Goal: Information Seeking & Learning: Check status

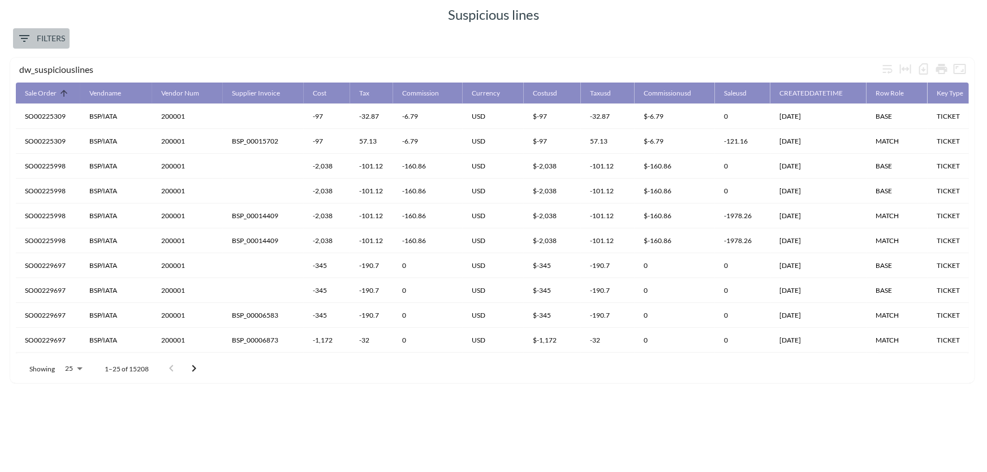
click at [58, 33] on span "Filters" at bounding box center [42, 39] width 48 height 14
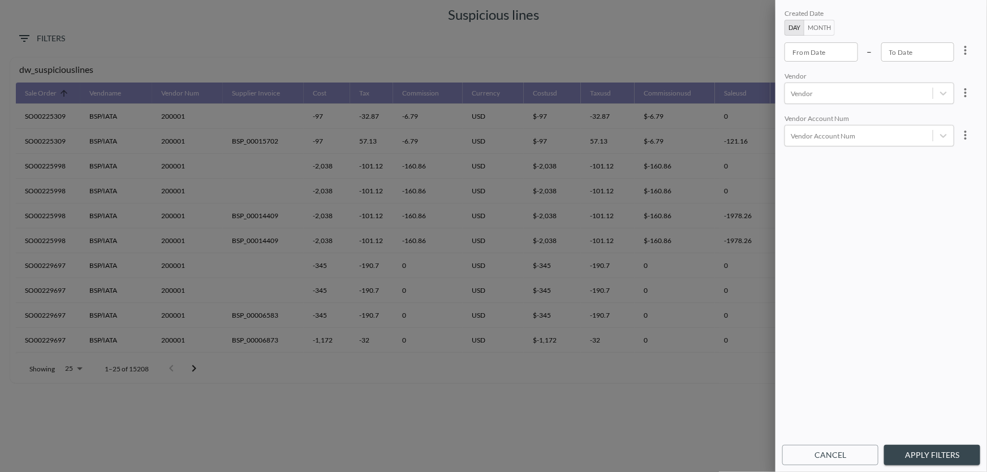
type input "YYYY-MM-DD"
click at [816, 49] on input "YYYY-MM-DD" at bounding box center [821, 51] width 74 height 19
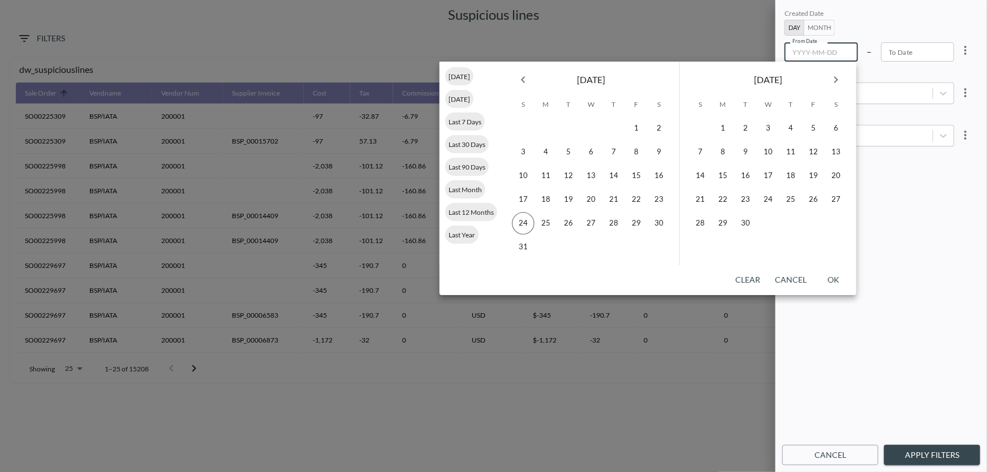
click at [814, 23] on button "Month" at bounding box center [819, 28] width 31 height 16
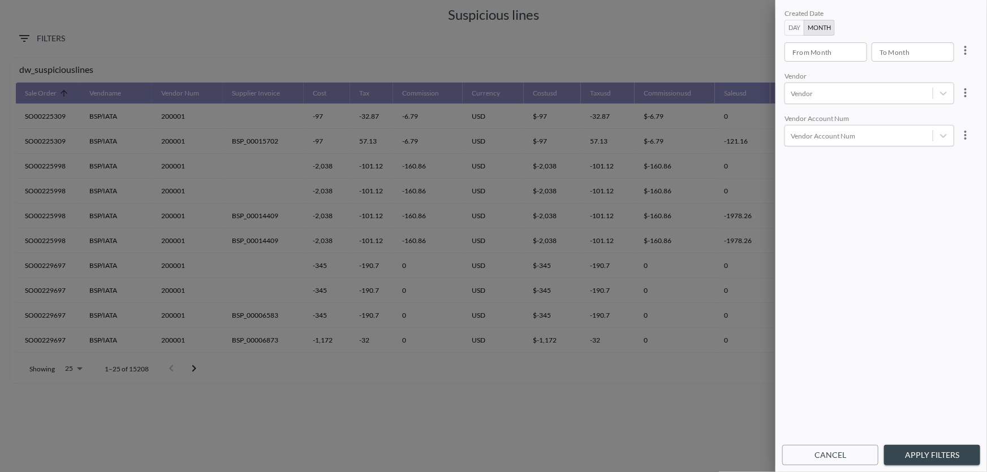
type input "YYYY-MM"
click at [802, 49] on input "YYYY-MM" at bounding box center [821, 51] width 75 height 19
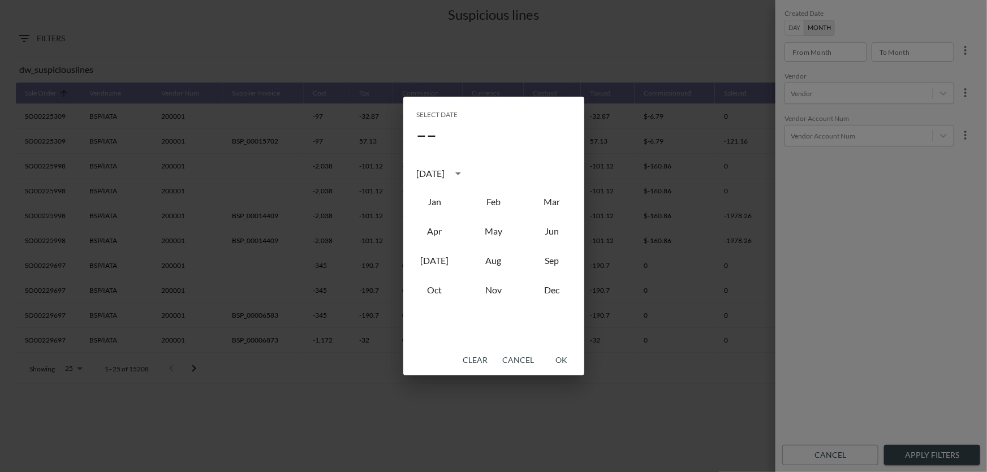
click at [445, 168] on div "[DATE]" at bounding box center [431, 174] width 28 height 14
click at [442, 266] on button "2023" at bounding box center [434, 267] width 41 height 20
click at [437, 203] on button "Jan" at bounding box center [434, 202] width 41 height 20
type input "2023-01"
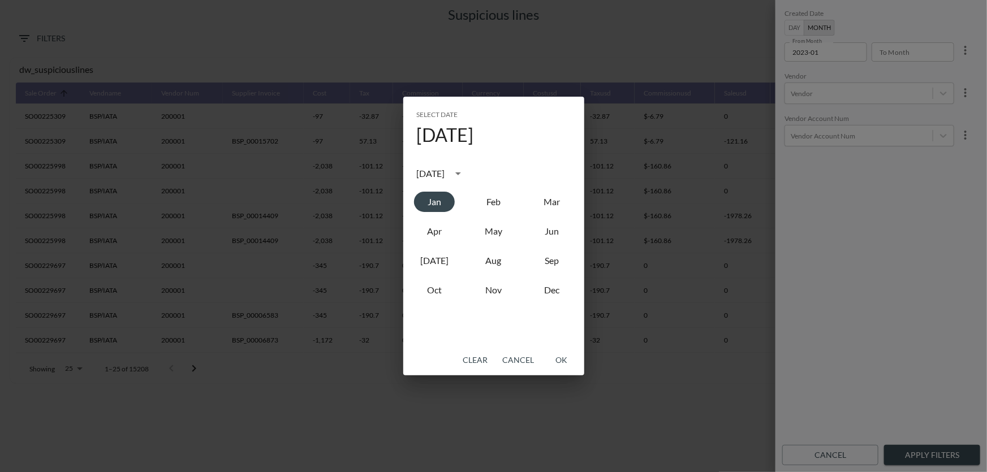
click at [561, 362] on button "OK" at bounding box center [562, 360] width 36 height 21
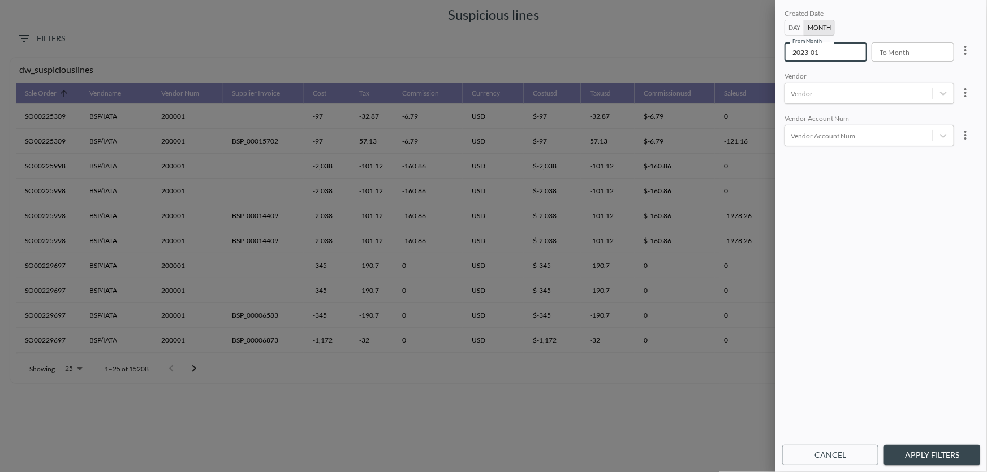
type input "YYYY-MM"
click at [904, 51] on input "YYYY-MM" at bounding box center [909, 51] width 75 height 19
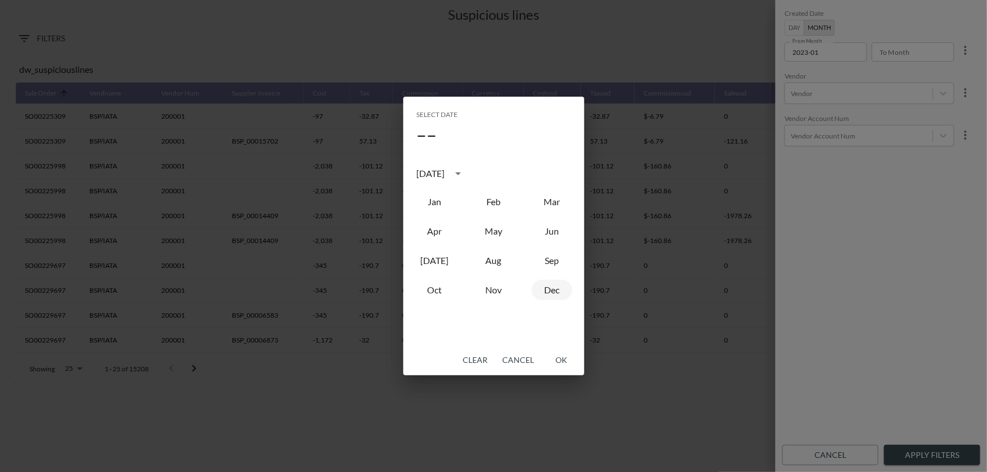
click at [554, 296] on button "Dec" at bounding box center [552, 290] width 41 height 20
click at [465, 175] on icon "calendar view is open, switch to year view" at bounding box center [458, 174] width 14 height 14
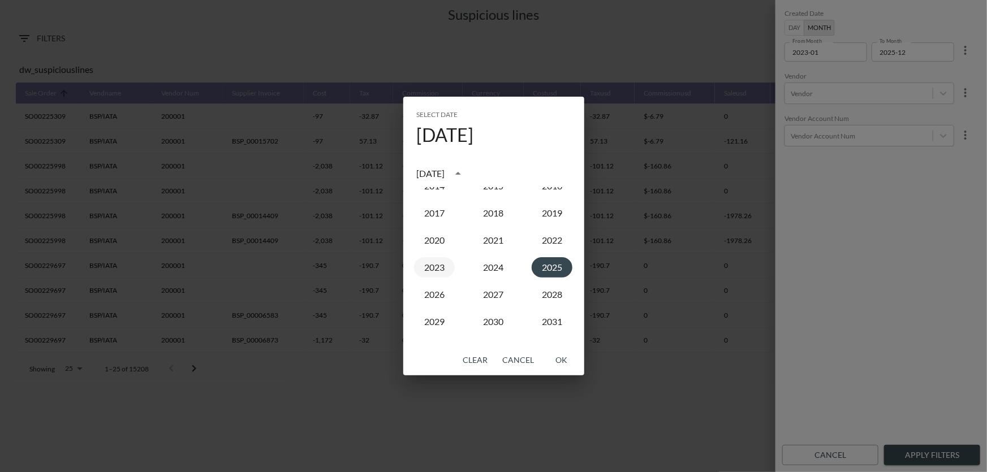
click at [436, 265] on button "2023" at bounding box center [434, 267] width 41 height 20
type input "2023-12"
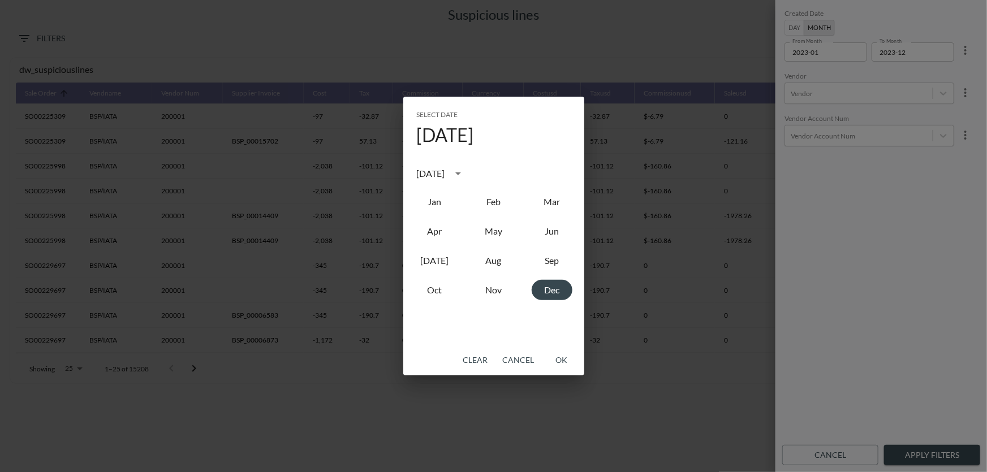
click at [558, 357] on button "OK" at bounding box center [562, 360] width 36 height 21
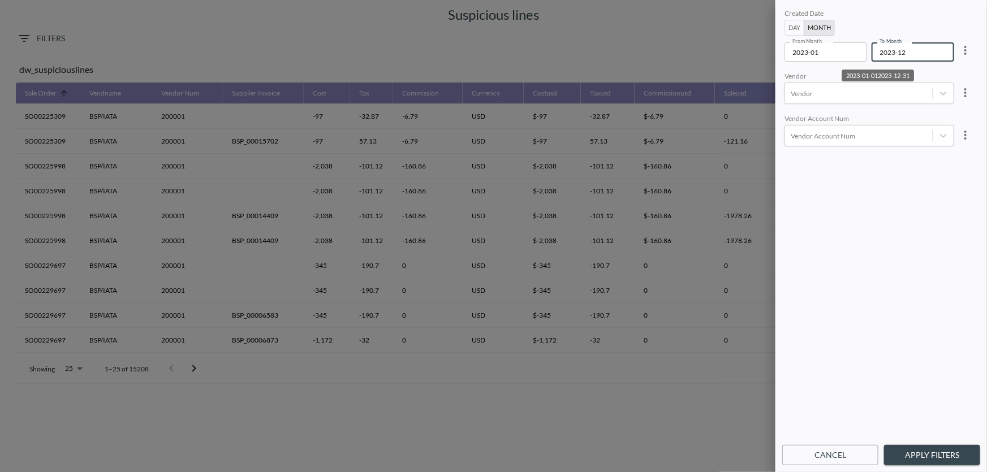
click at [946, 455] on button "Apply Filters" at bounding box center [932, 455] width 96 height 21
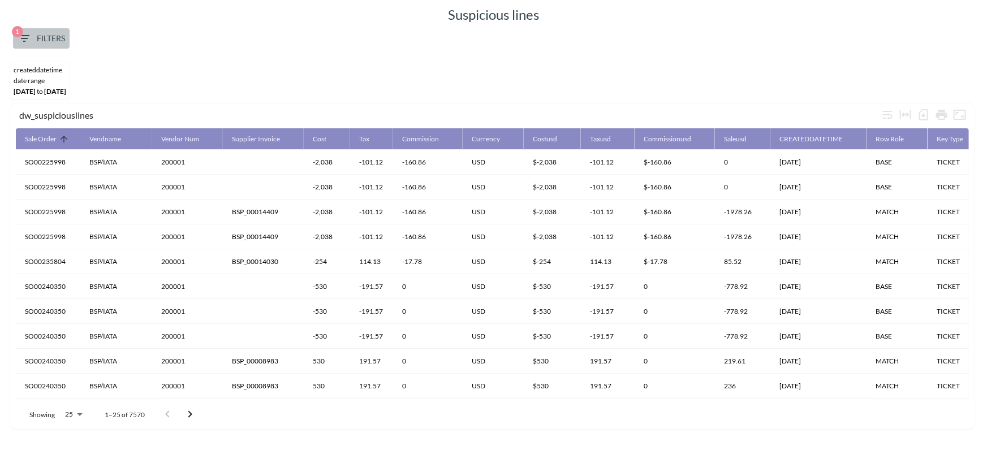
click at [47, 40] on span "1 Filters" at bounding box center [42, 39] width 48 height 14
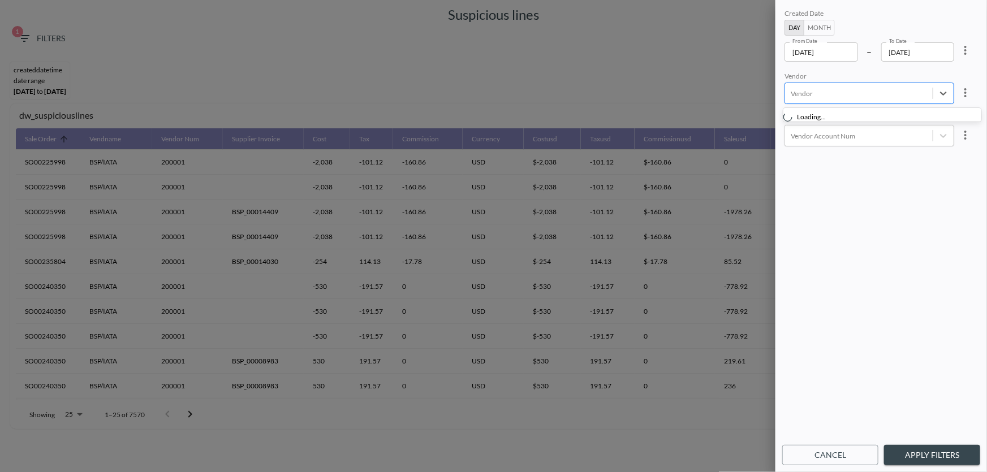
click at [823, 96] on div at bounding box center [859, 93] width 136 height 11
click at [840, 158] on div "HERTZ RENT A CAR" at bounding box center [843, 162] width 77 height 19
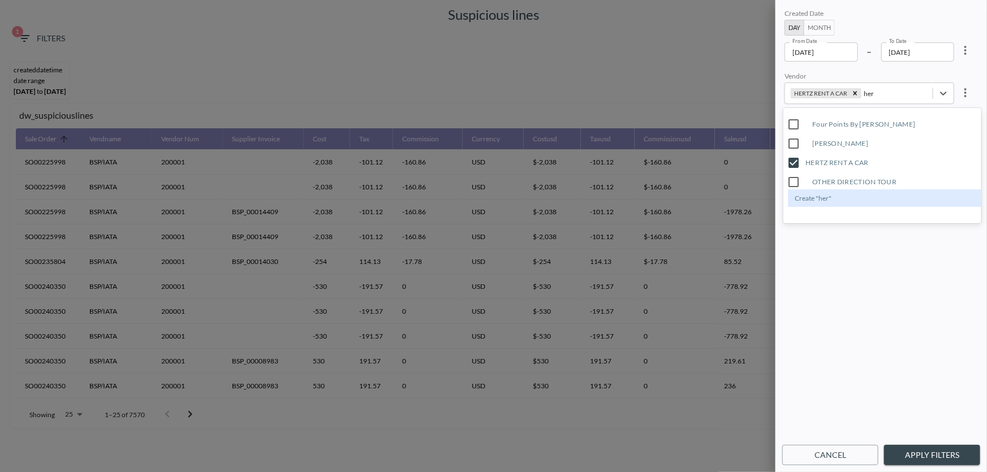
type input "her"
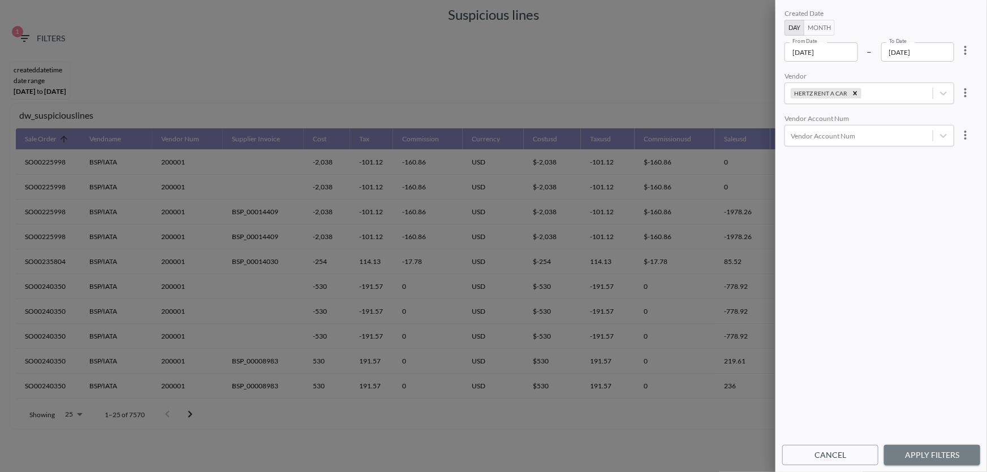
drag, startPoint x: 933, startPoint y: 460, endPoint x: 925, endPoint y: 463, distance: 9.1
click at [933, 460] on button "Apply Filters" at bounding box center [932, 455] width 96 height 21
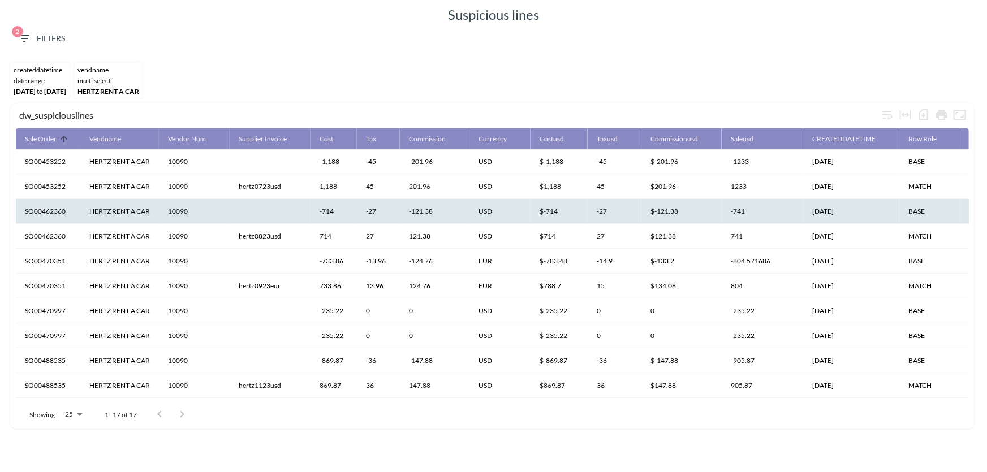
scroll to position [0, 0]
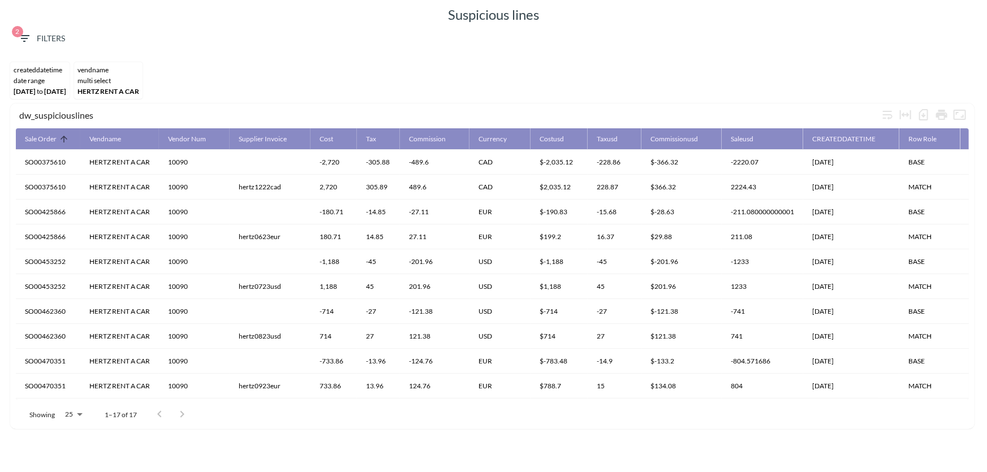
click at [51, 37] on span "2 Filters" at bounding box center [42, 39] width 48 height 14
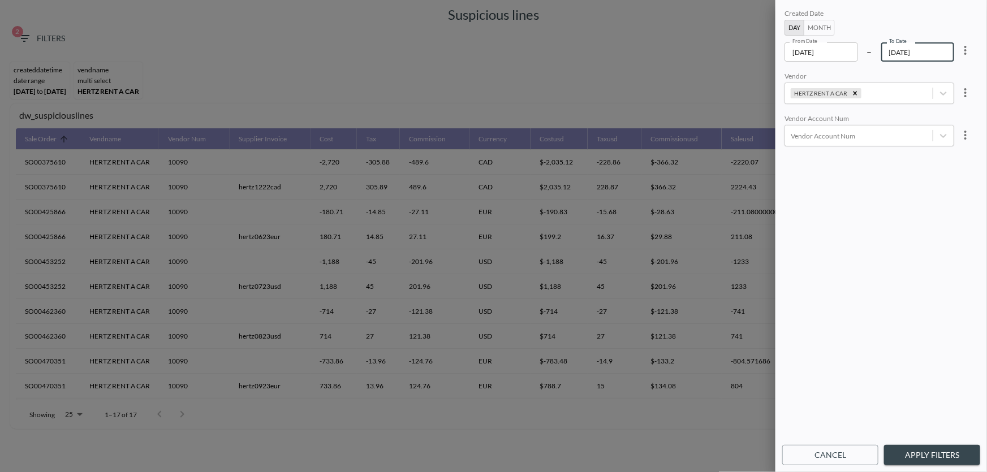
click at [924, 53] on input "[DATE]" at bounding box center [918, 51] width 74 height 19
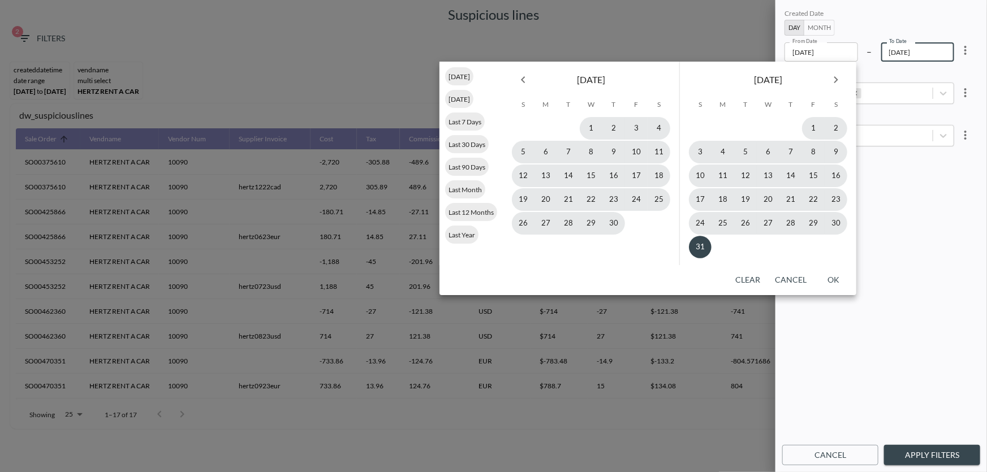
click at [930, 51] on input "[DATE]" at bounding box center [918, 51] width 74 height 19
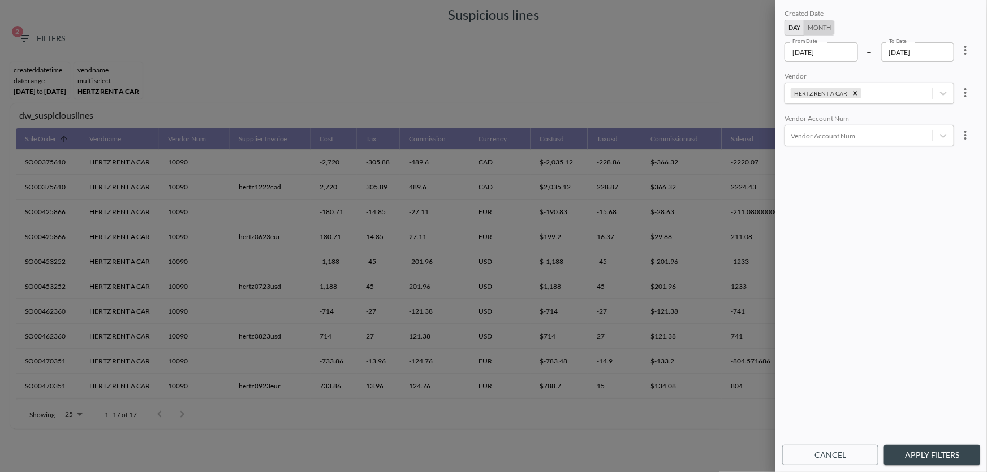
click at [813, 23] on button "Month" at bounding box center [819, 28] width 31 height 16
click at [894, 48] on input "2023-12" at bounding box center [909, 51] width 75 height 19
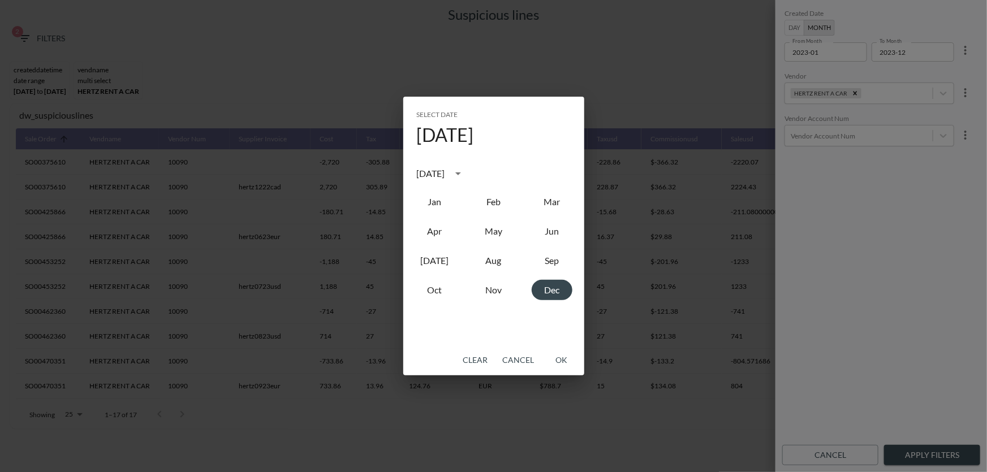
click at [445, 175] on div "[DATE]" at bounding box center [431, 174] width 28 height 14
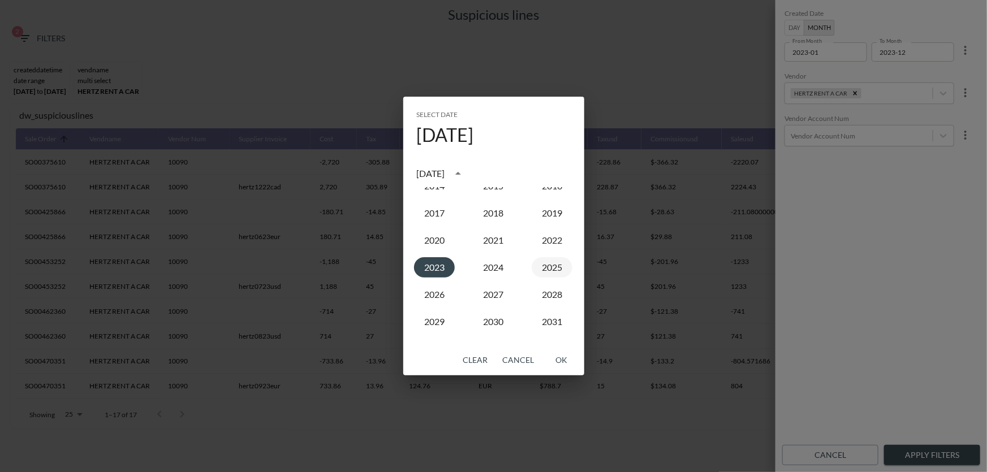
click at [548, 265] on button "2025" at bounding box center [552, 267] width 41 height 20
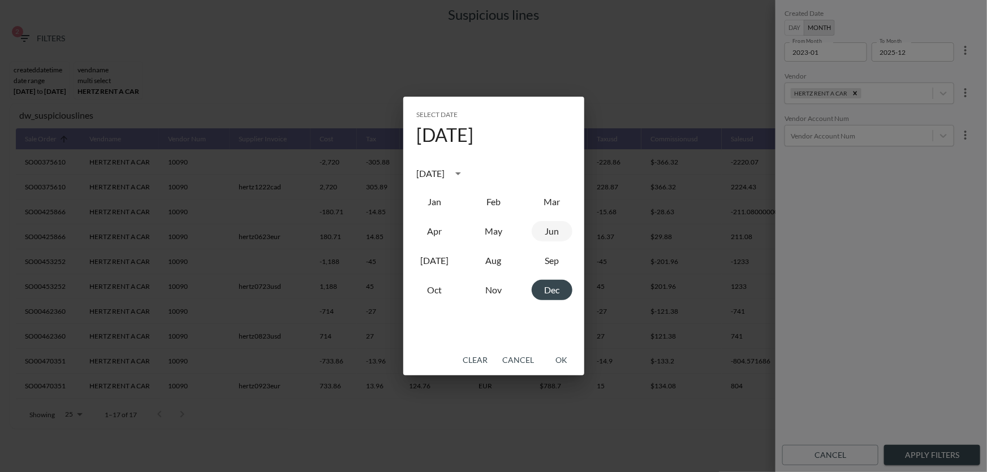
click at [538, 235] on button "Jun" at bounding box center [552, 231] width 41 height 20
type input "2025-06"
click at [560, 364] on button "OK" at bounding box center [562, 360] width 36 height 21
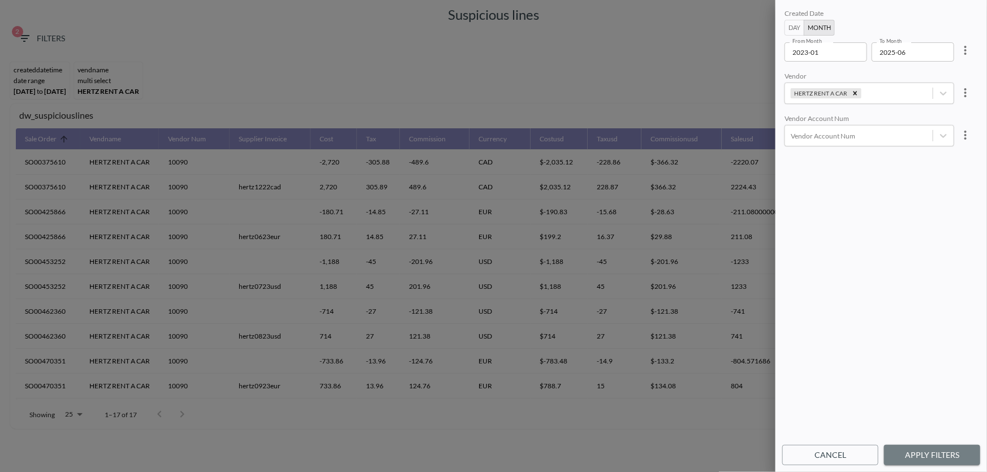
click at [929, 452] on button "Apply Filters" at bounding box center [932, 455] width 96 height 21
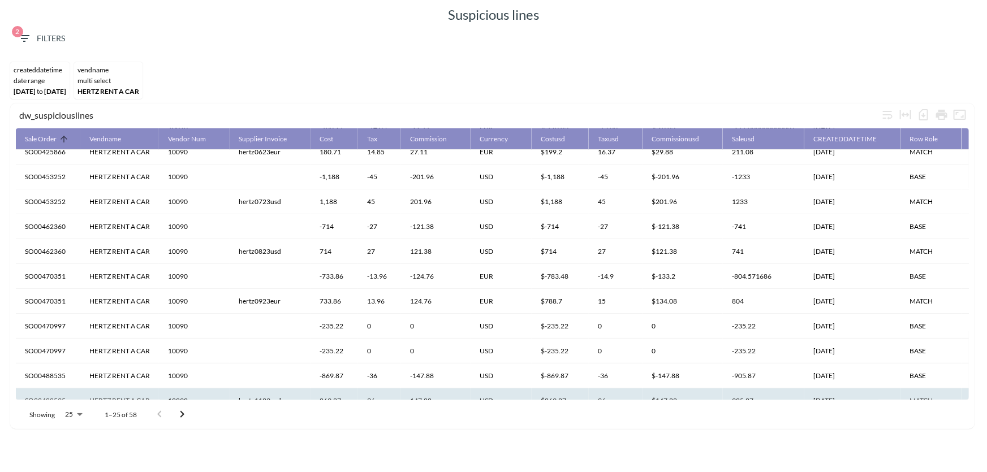
scroll to position [0, 0]
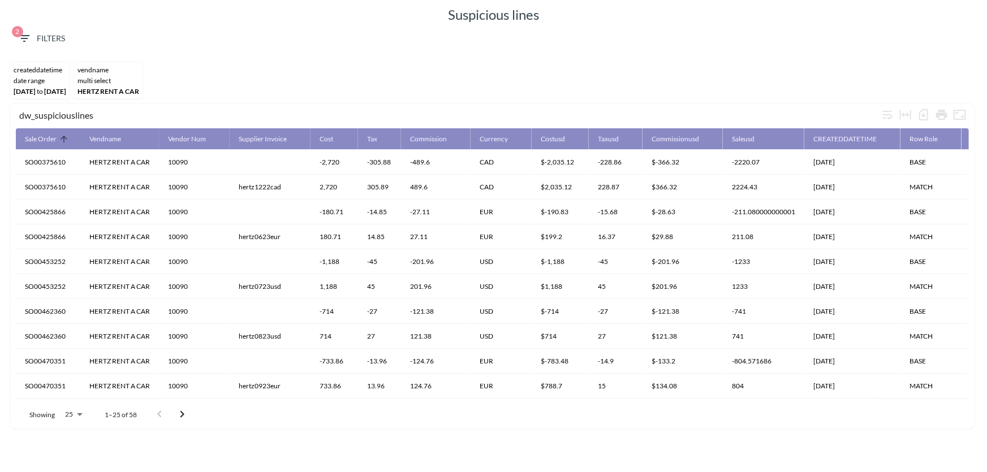
click at [36, 33] on span "2 Filters" at bounding box center [42, 39] width 48 height 14
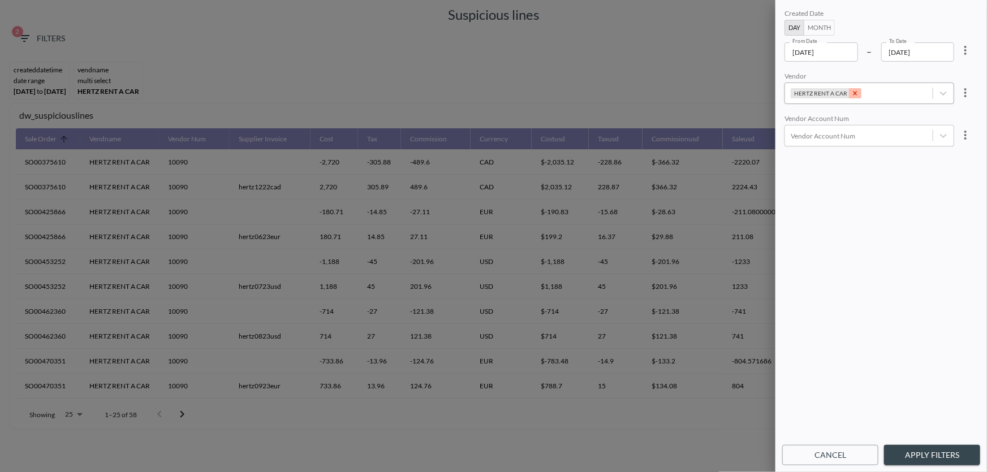
click at [853, 92] on icon "Remove HERTZ RENT A CAR" at bounding box center [855, 94] width 4 height 4
click at [936, 458] on button "Apply Filters" at bounding box center [932, 455] width 96 height 21
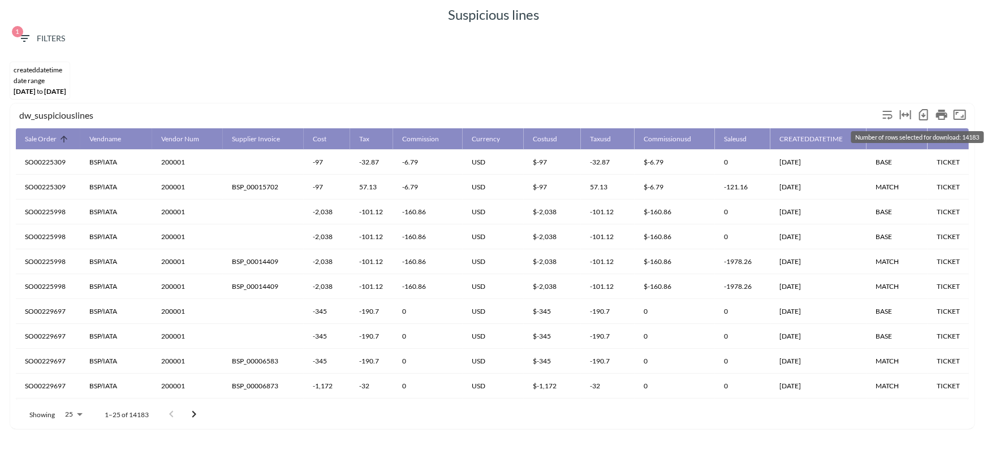
click at [926, 113] on icon "Number of rows selected for download: 14183" at bounding box center [924, 115] width 14 height 14
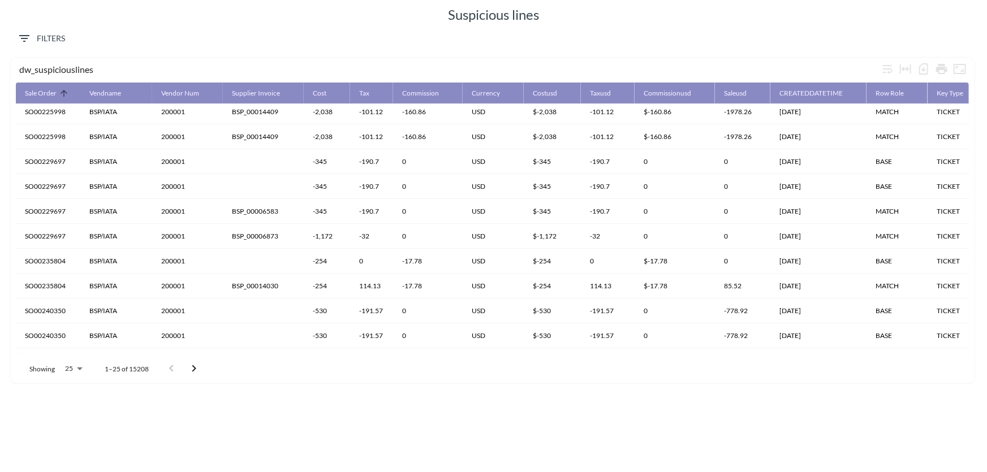
scroll to position [102, 0]
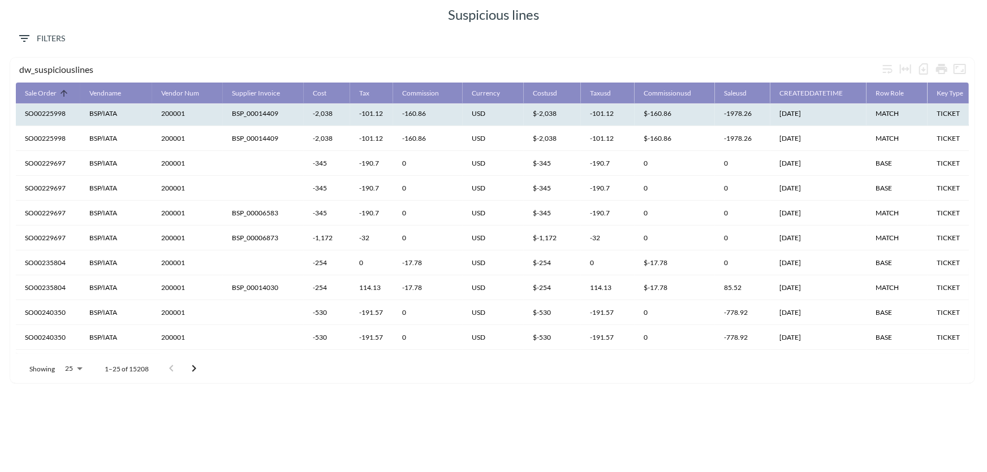
click at [105, 113] on th "BSP/IATA" at bounding box center [116, 113] width 72 height 25
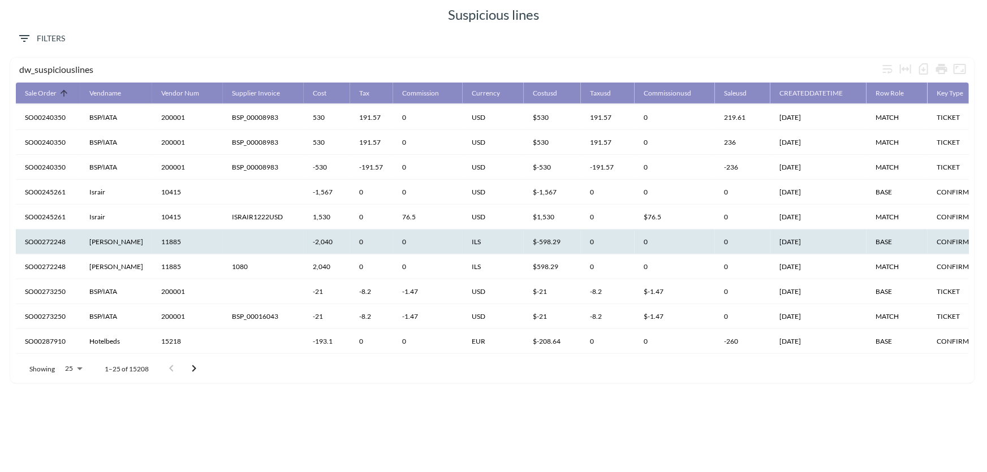
scroll to position [378, 0]
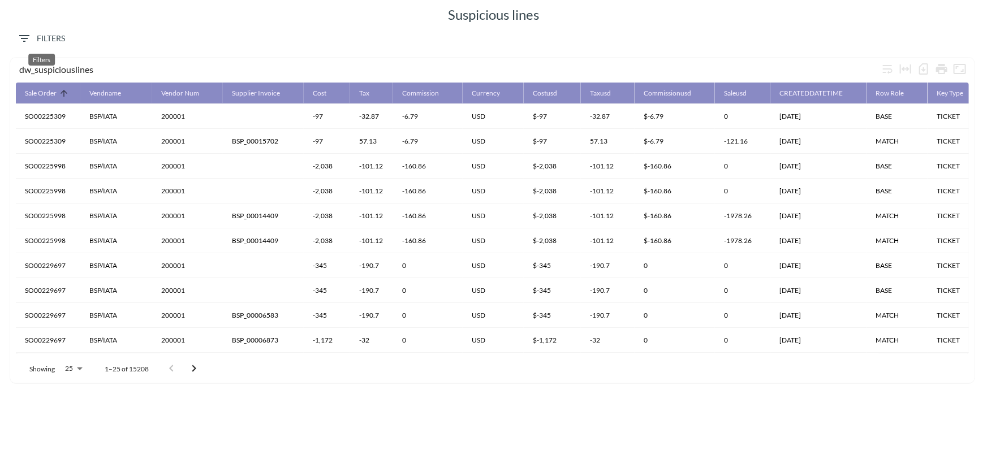
click at [51, 44] on span "Filters" at bounding box center [42, 39] width 48 height 14
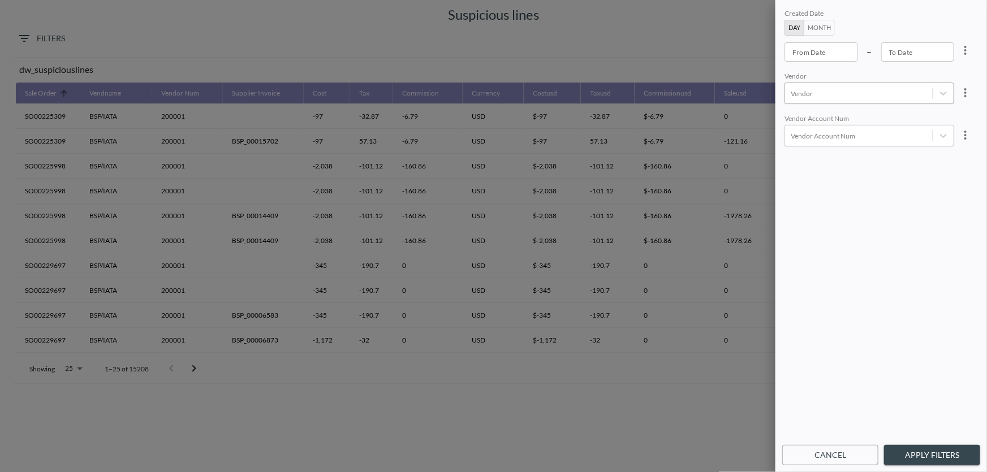
click at [827, 89] on div at bounding box center [859, 93] width 136 height 11
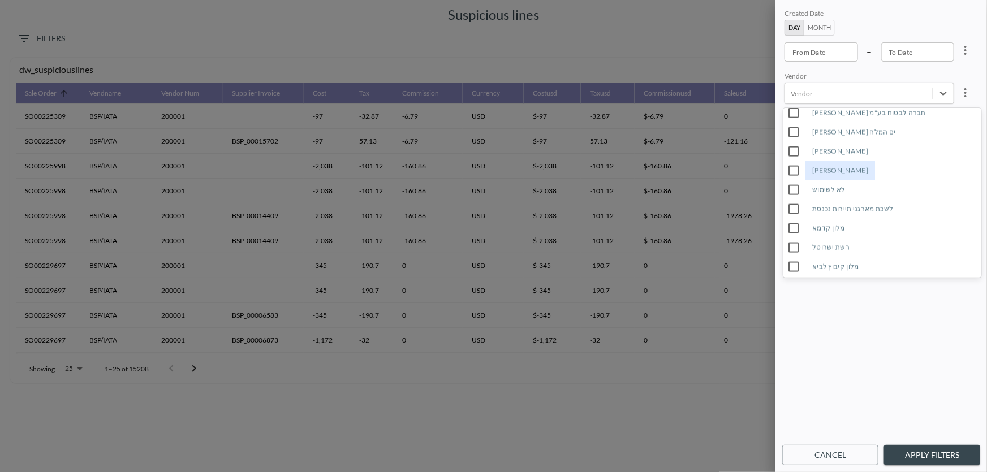
click at [831, 156] on span "[PERSON_NAME]" at bounding box center [886, 168] width 207 height 28
click at [822, 171] on div "[PERSON_NAME]" at bounding box center [833, 171] width 56 height 10
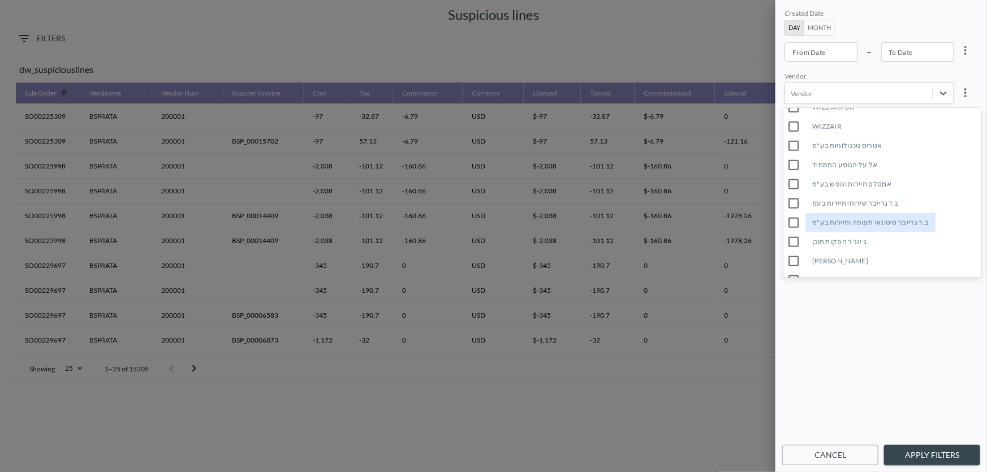
scroll to position [2735, 0]
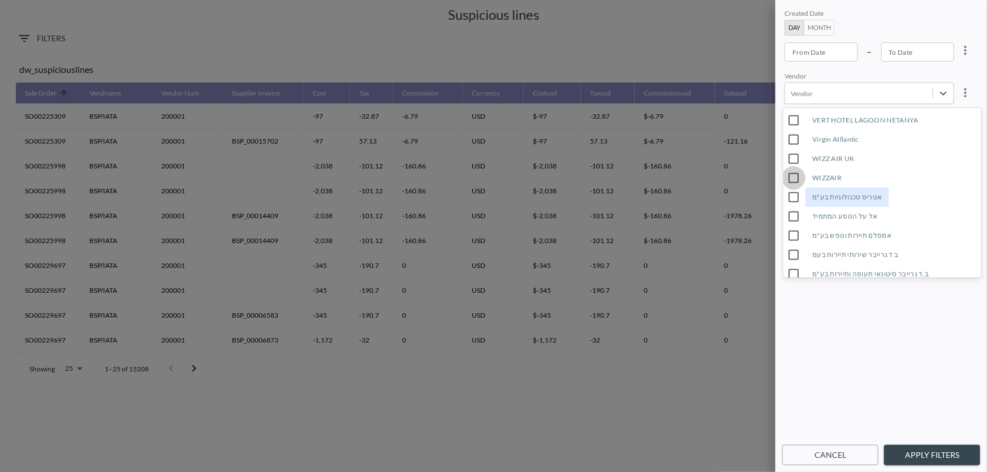
click at [797, 179] on input "WIZZAIR" at bounding box center [794, 178] width 24 height 24
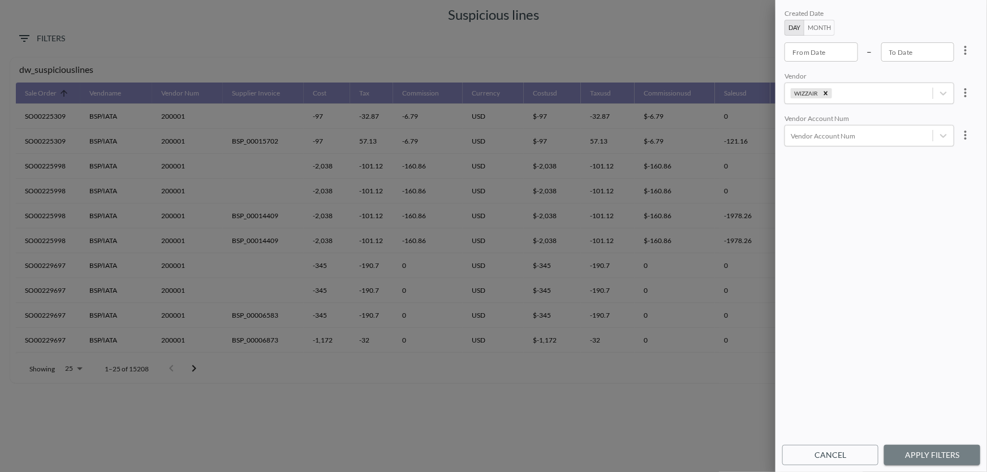
click at [937, 452] on button "Apply Filters" at bounding box center [932, 455] width 96 height 21
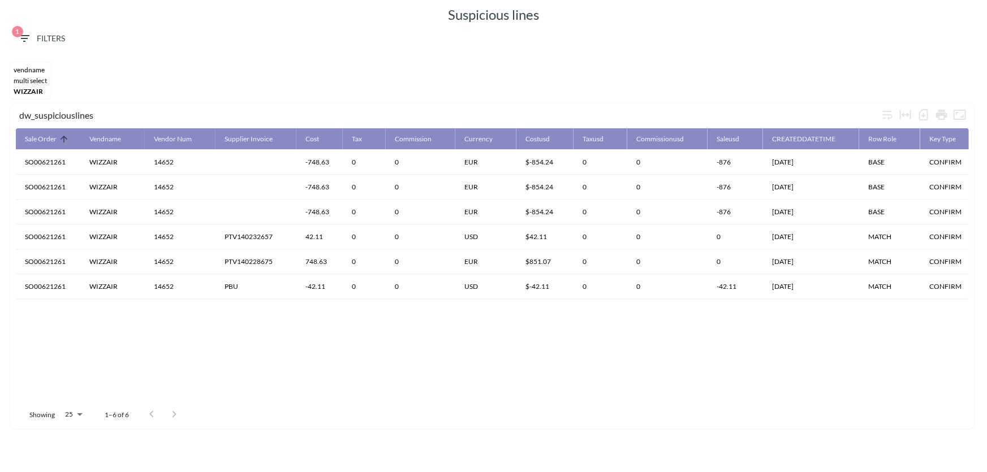
click at [53, 39] on span "1 Filters" at bounding box center [42, 39] width 48 height 14
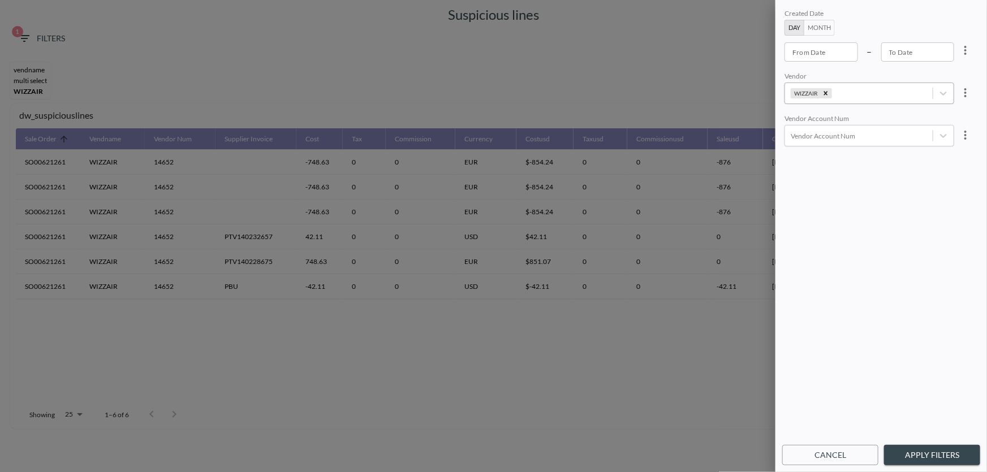
click at [826, 92] on icon "Remove WIZZAIR" at bounding box center [826, 94] width 4 height 4
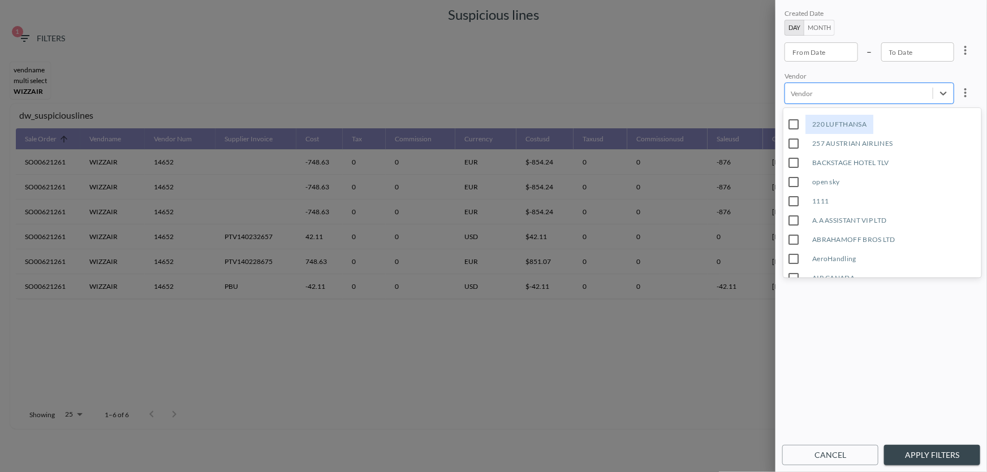
click at [841, 92] on div at bounding box center [859, 93] width 136 height 11
click at [842, 138] on div "257 AUSTRIAN AIRLINES" at bounding box center [852, 143] width 94 height 19
click at [934, 447] on button "Apply Filters" at bounding box center [932, 455] width 96 height 21
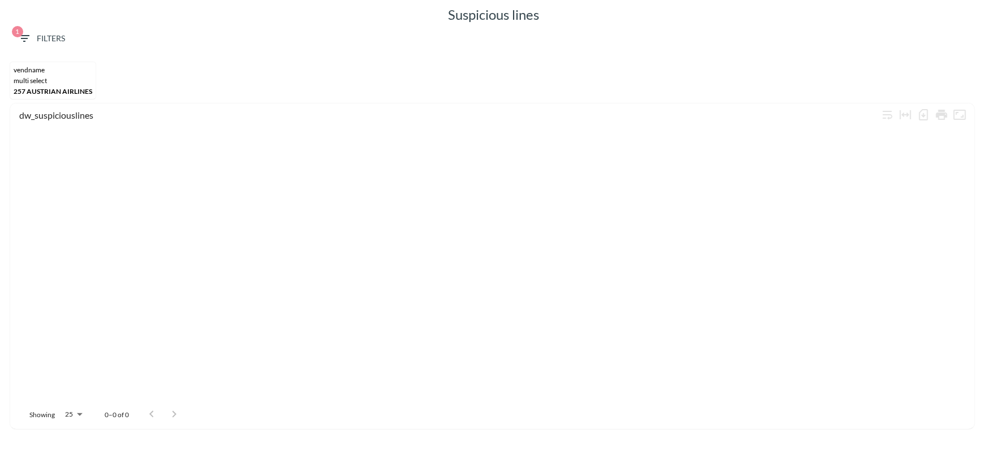
click at [57, 30] on button "1 Filters" at bounding box center [41, 38] width 57 height 21
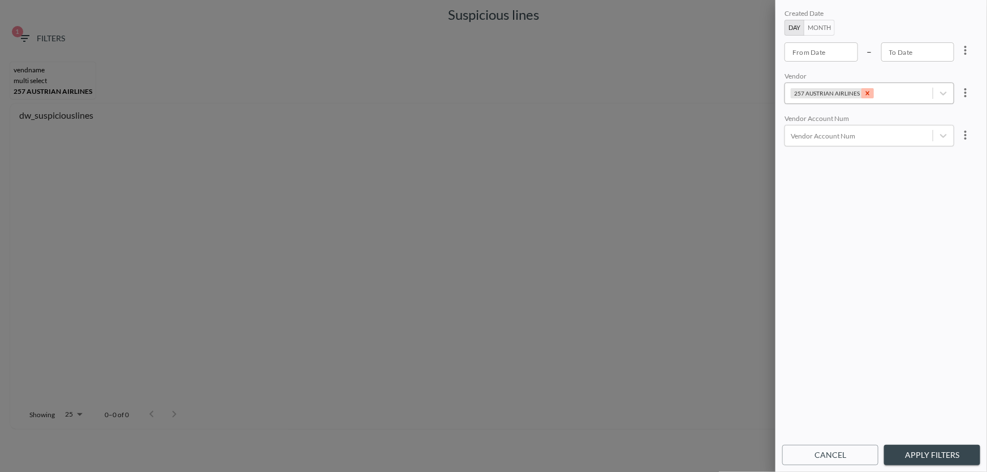
click at [869, 93] on icon "Remove 257 AUSTRIAN AIRLINES" at bounding box center [868, 93] width 8 height 8
click at [868, 98] on div "Vendor" at bounding box center [859, 93] width 148 height 15
click at [872, 93] on div at bounding box center [859, 93] width 136 height 11
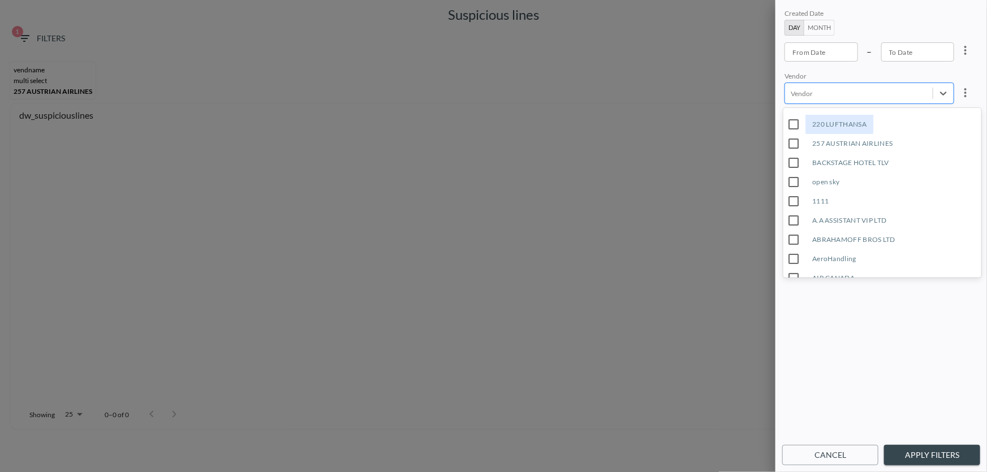
click at [905, 96] on div at bounding box center [859, 93] width 136 height 11
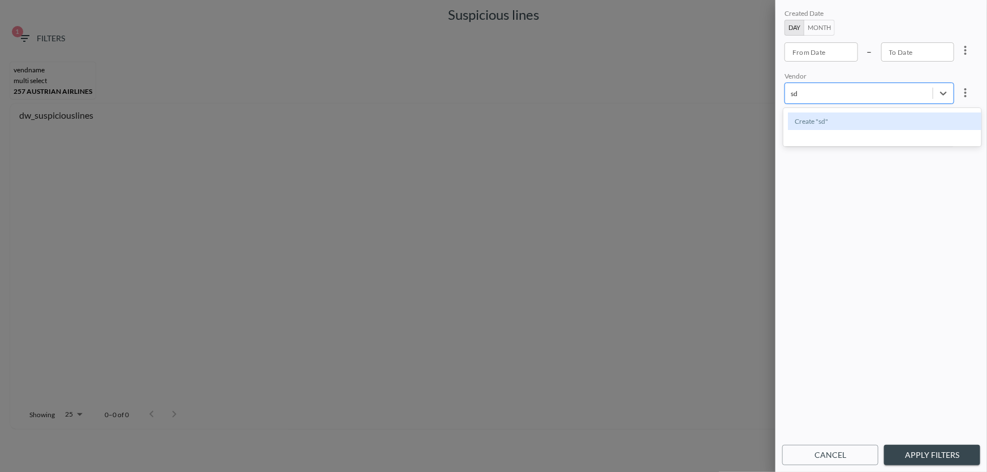
type input "s"
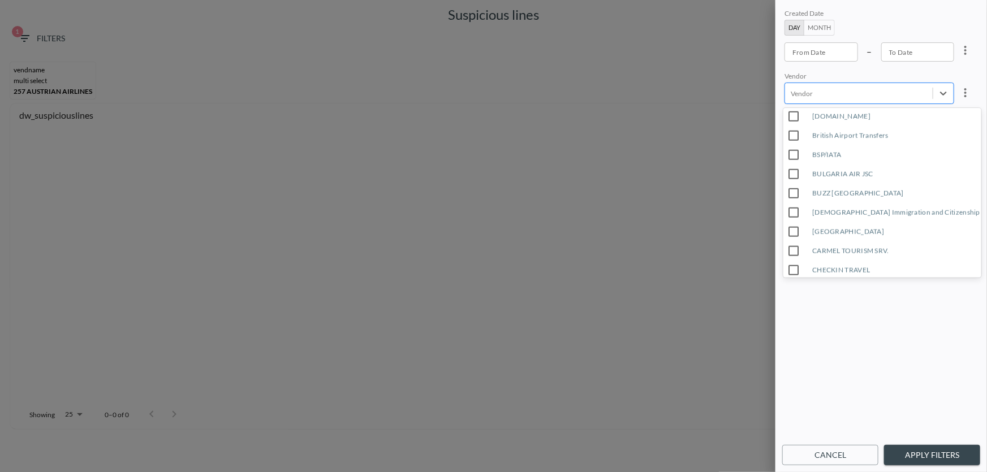
type input "ד"
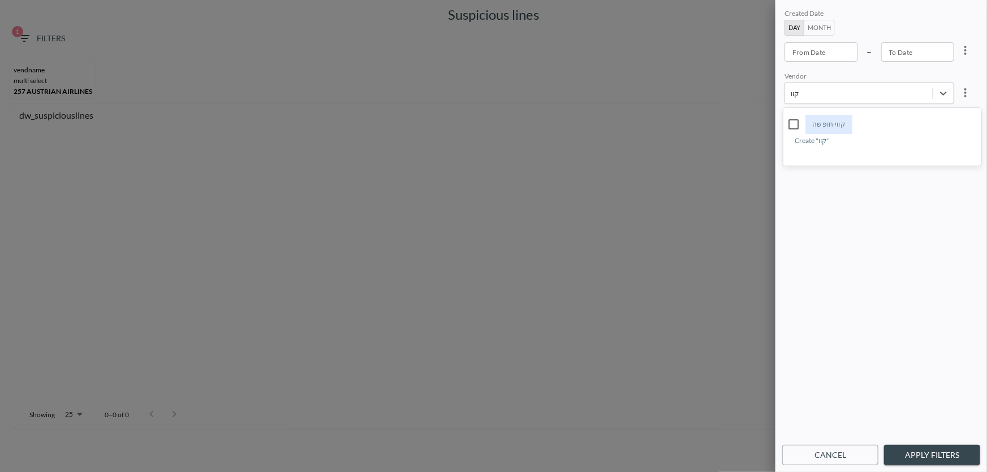
click at [811, 124] on div "קווי חופשה" at bounding box center [828, 124] width 47 height 19
type input "קוו"
drag, startPoint x: 918, startPoint y: 452, endPoint x: 924, endPoint y: 452, distance: 5.7
click at [919, 452] on button "Apply Filters" at bounding box center [932, 455] width 96 height 21
